Goal: Information Seeking & Learning: Find specific fact

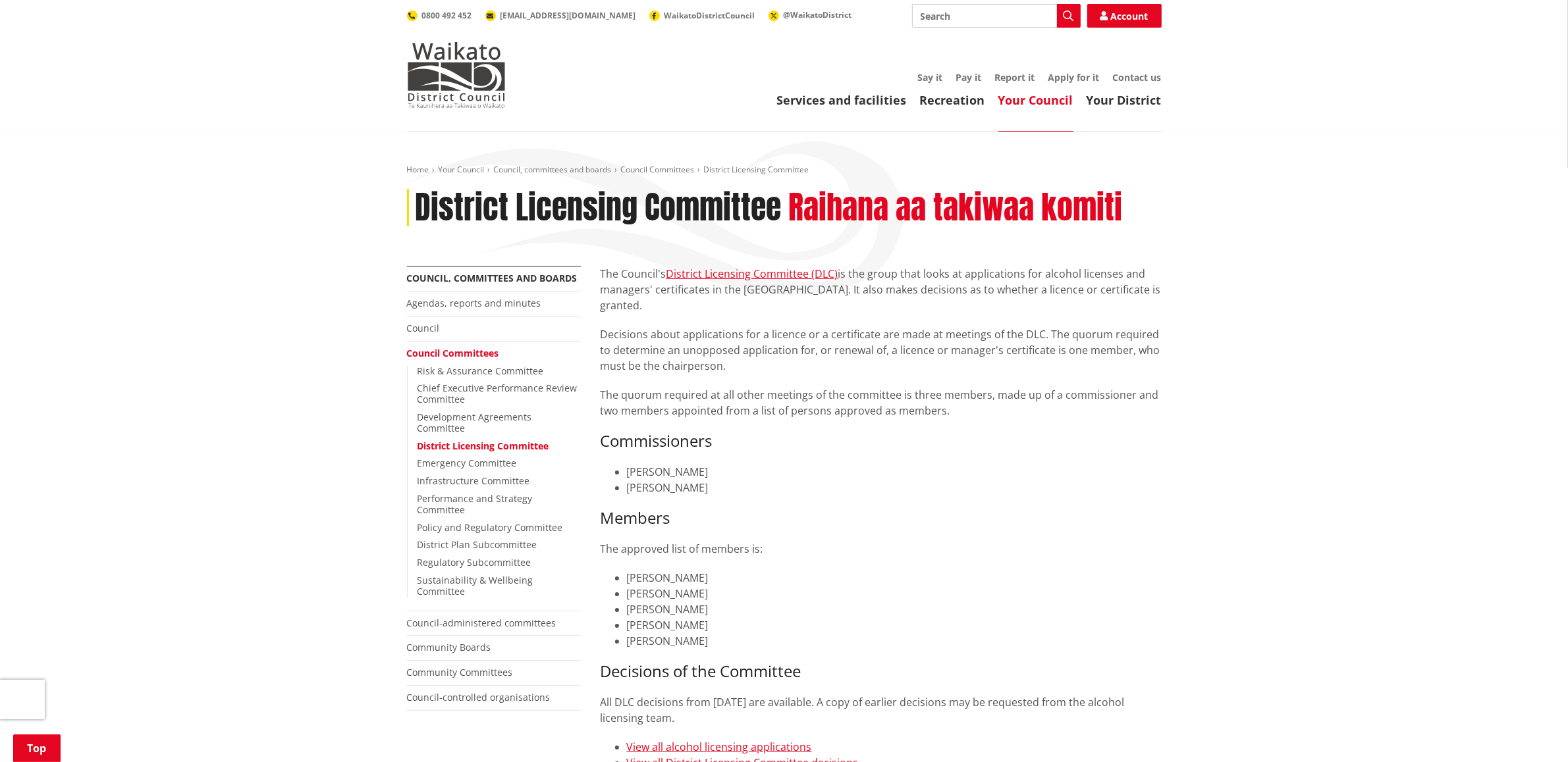
scroll to position [411, 0]
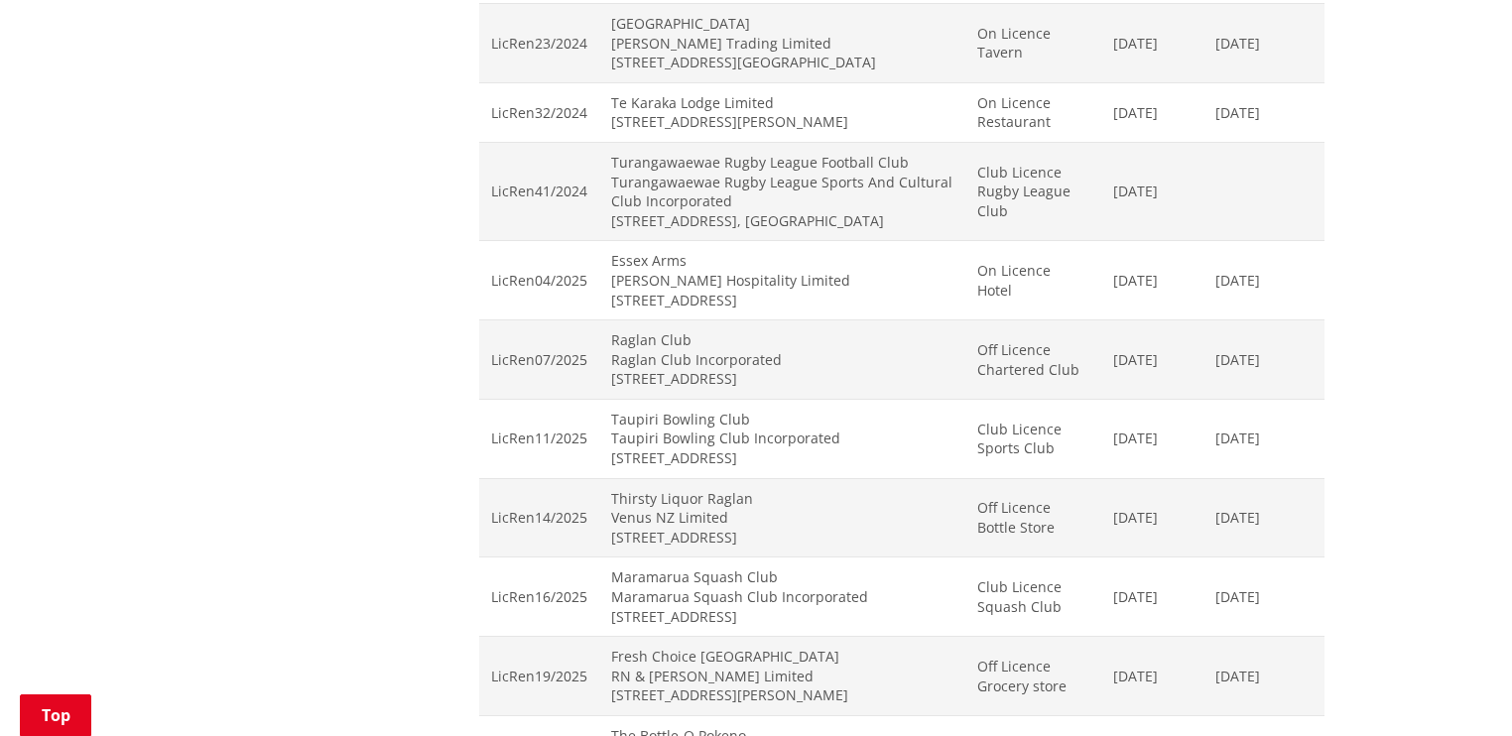
scroll to position [1508, 0]
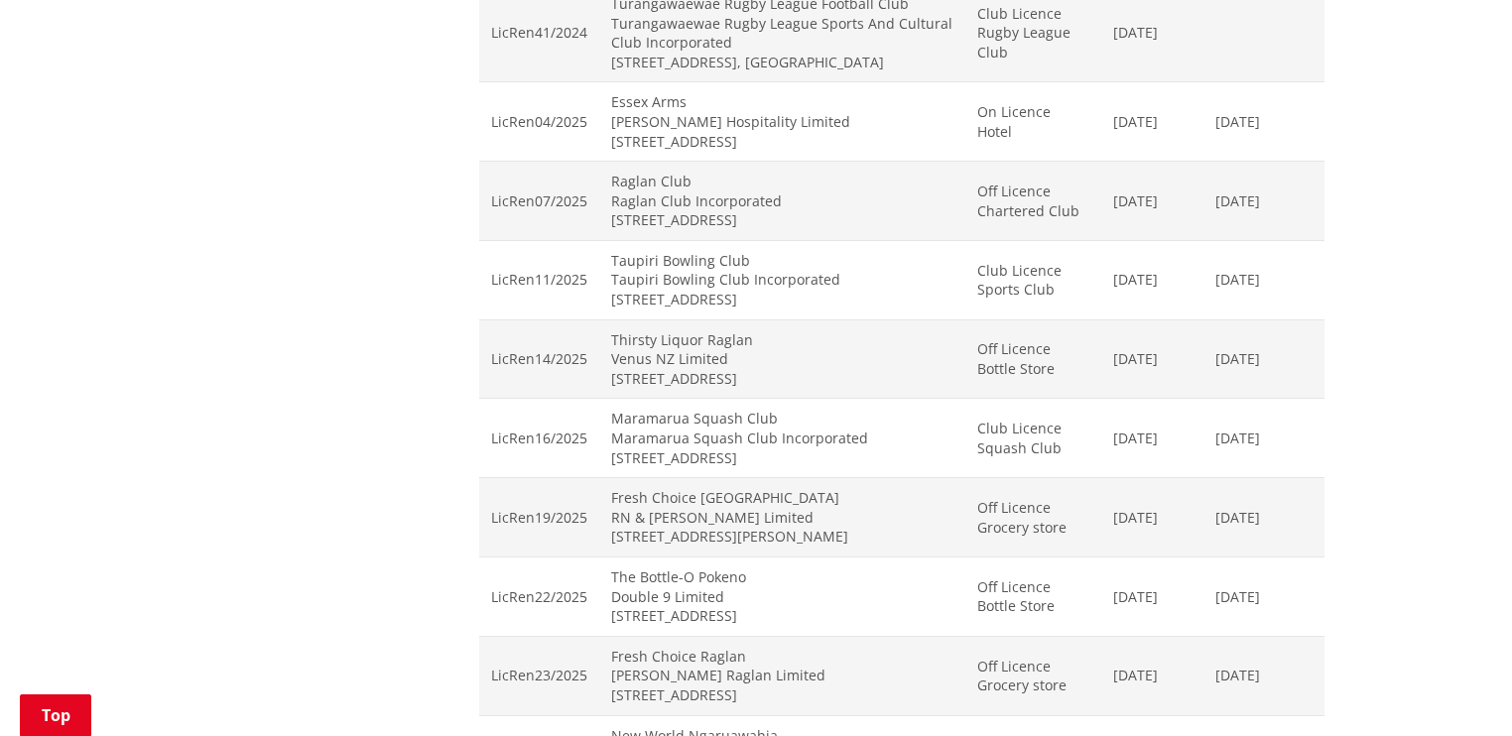
click at [666, 496] on td "Fresh Choice Tuakau RN & LR Patel Limited 4 George Street, TUAKAU" at bounding box center [782, 517] width 366 height 79
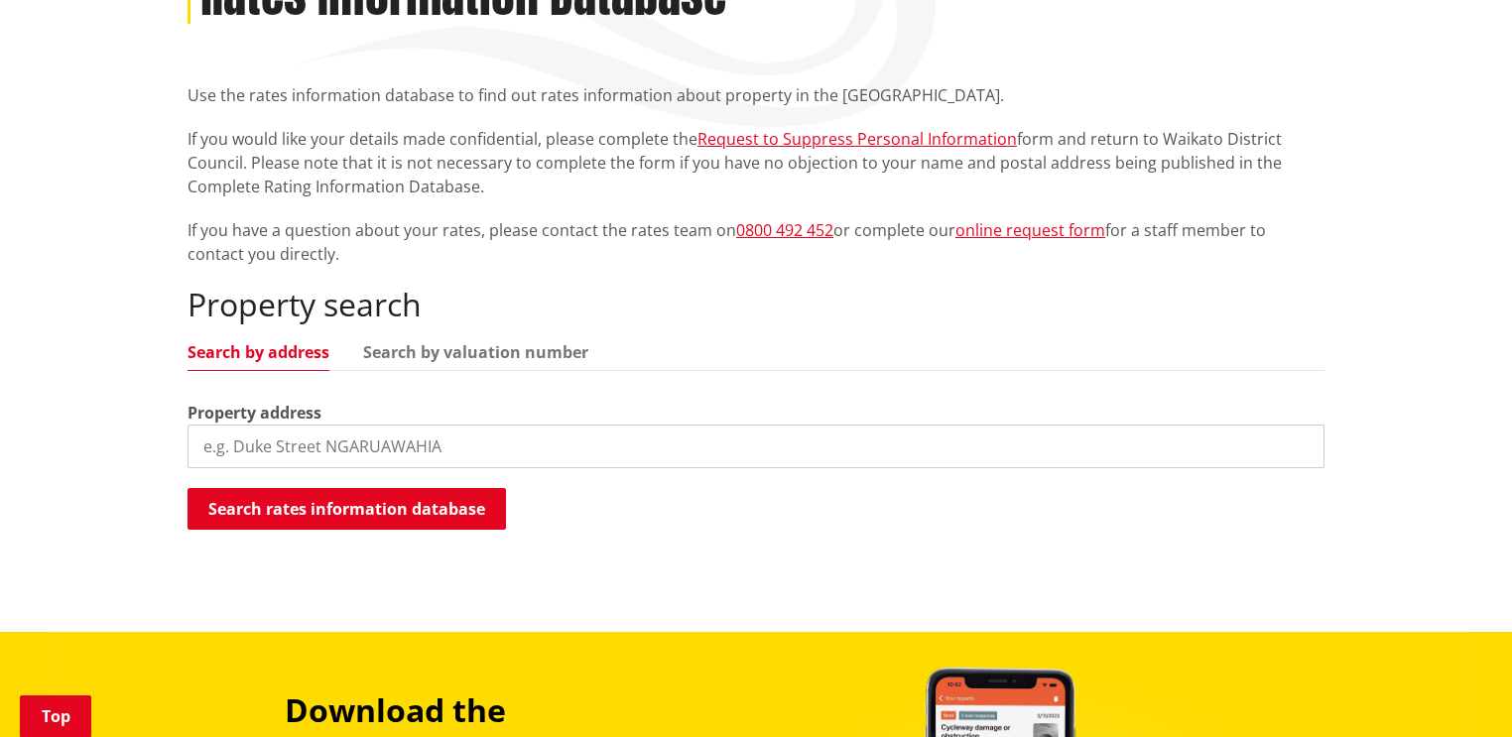
scroll to position [318, 0]
paste input "[STREET_ADDRESS][PERSON_NAME]"
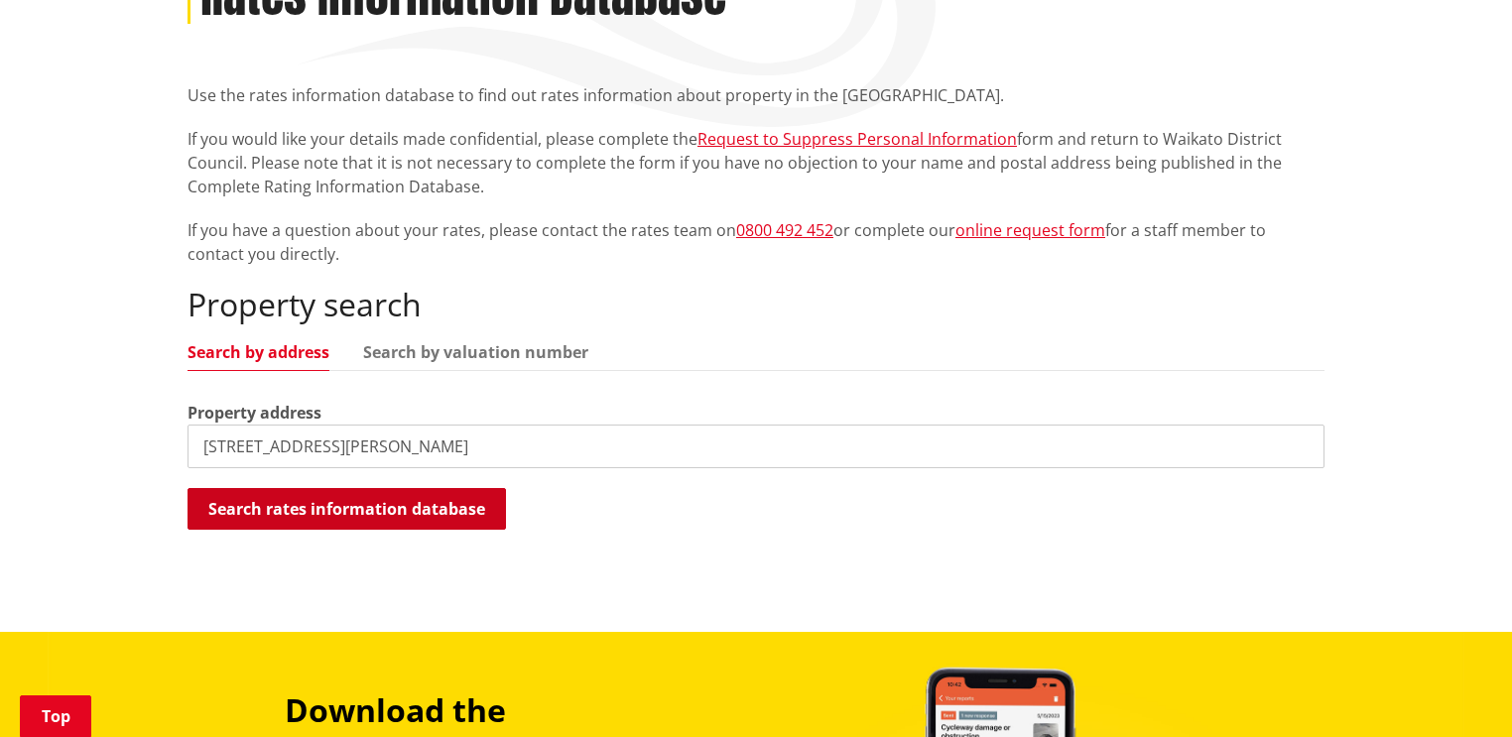
click at [322, 511] on button "Search rates information database" at bounding box center [347, 509] width 319 height 42
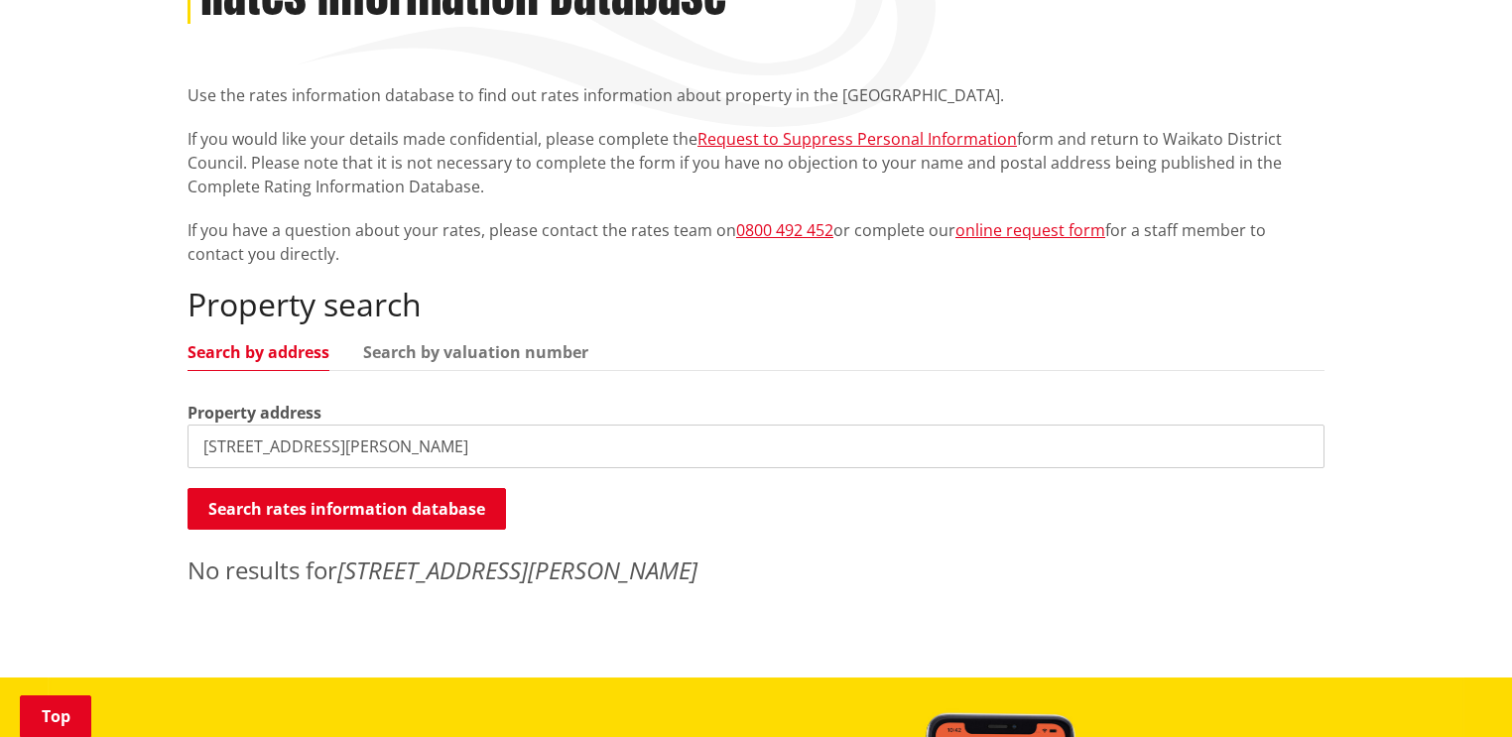
click at [324, 444] on input "4 George Street, Tuakau" at bounding box center [756, 447] width 1137 height 44
type input "4 George Street Tuakau"
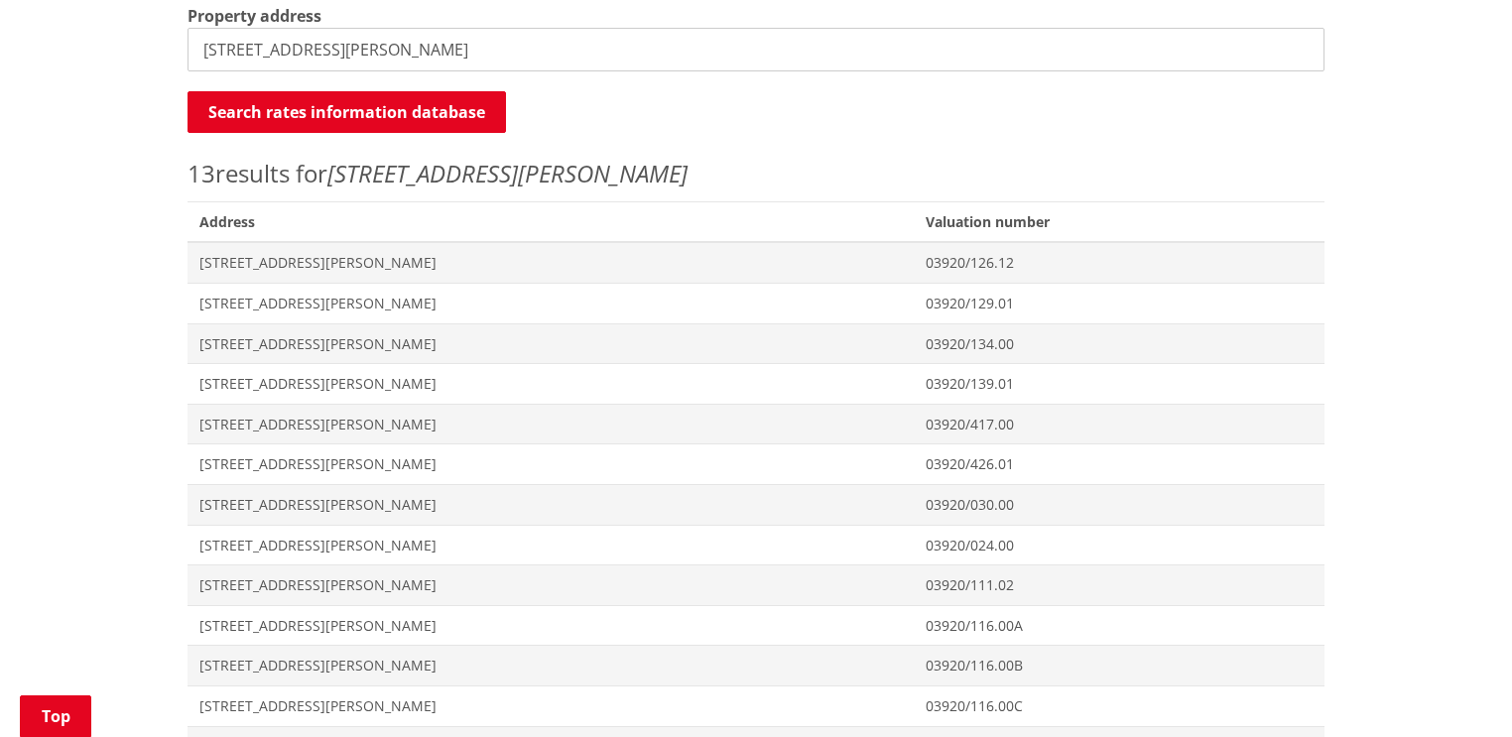
scroll to position [873, 0]
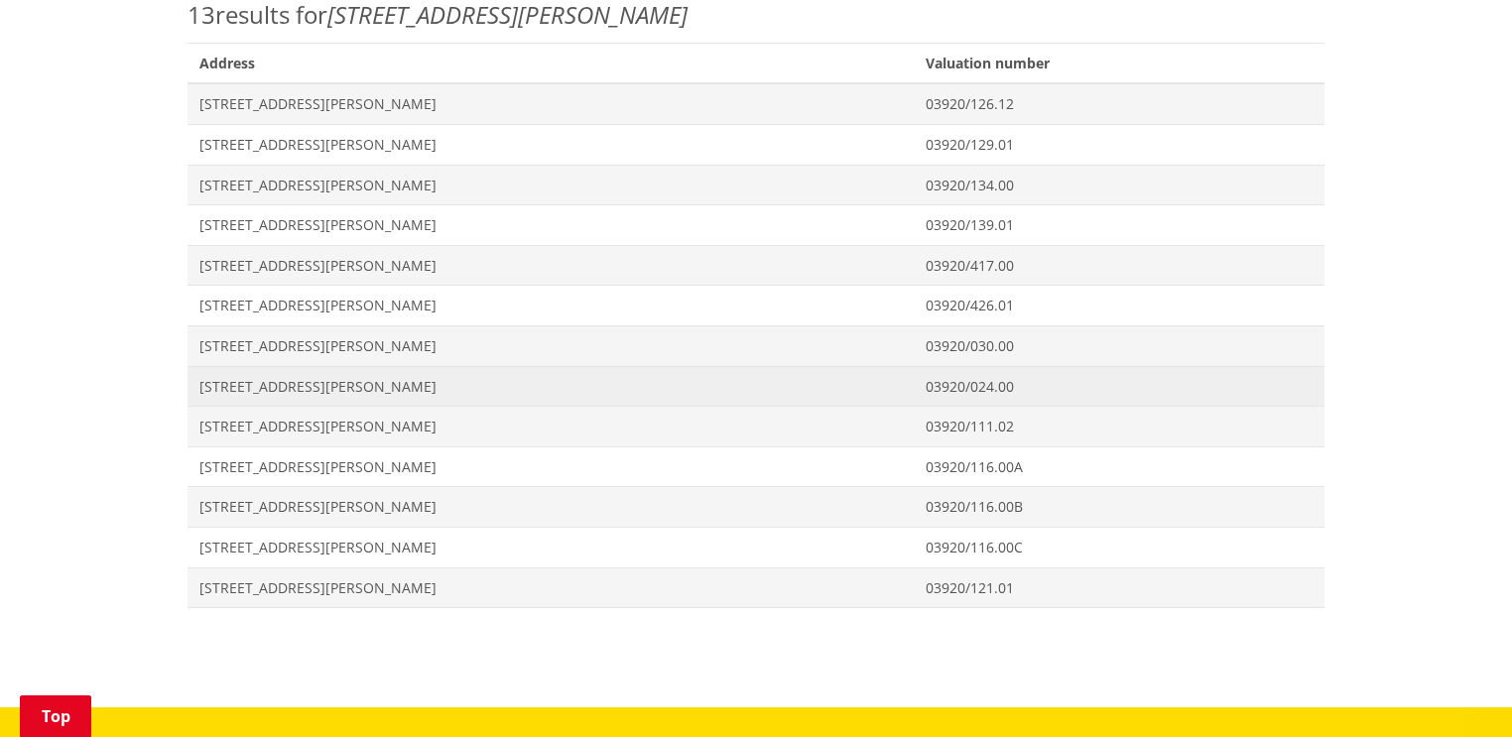
click at [271, 383] on span "[STREET_ADDRESS][PERSON_NAME]" at bounding box center [550, 387] width 703 height 20
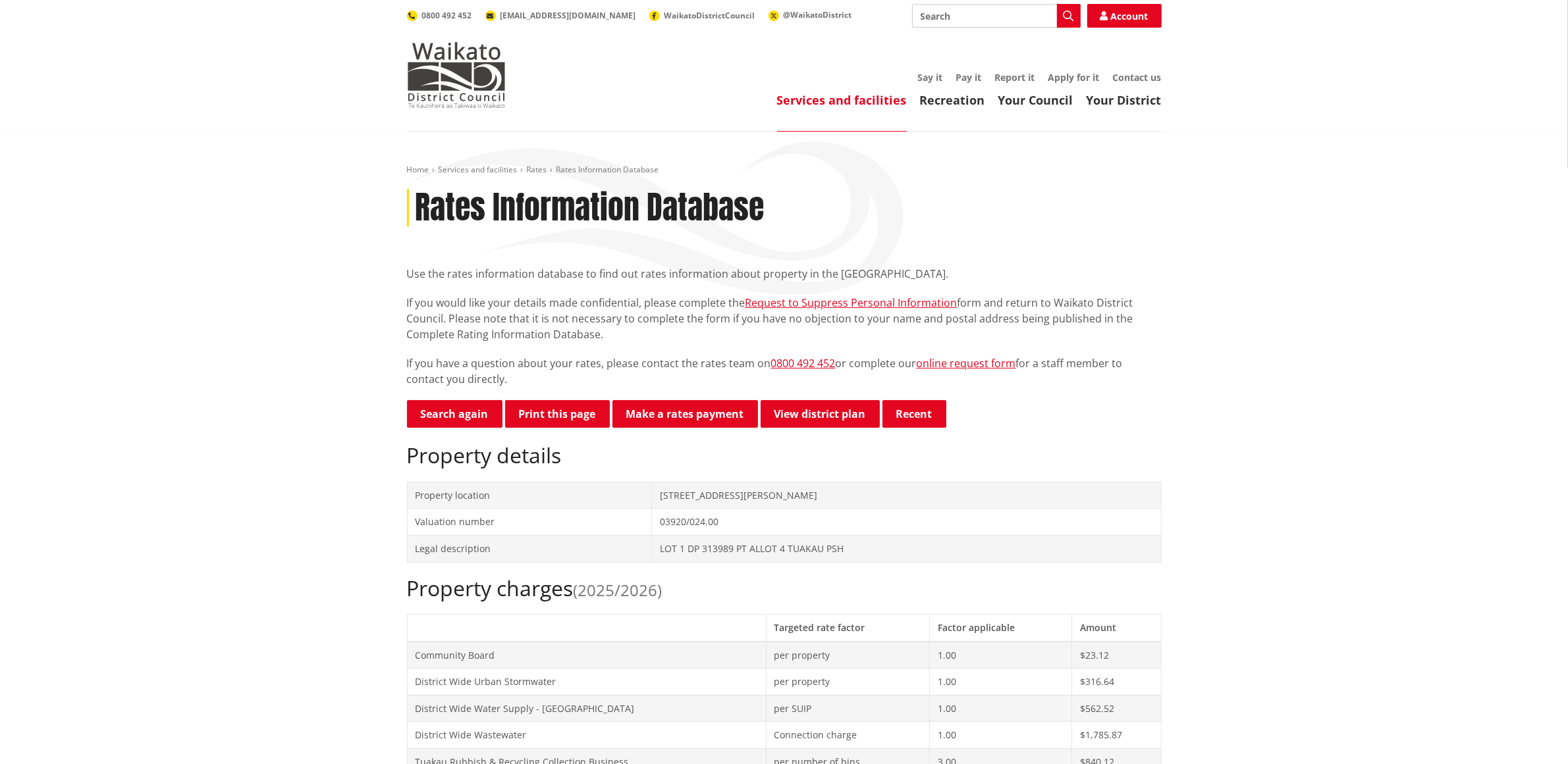
scroll to position [164, 0]
